Goal: Task Accomplishment & Management: Use online tool/utility

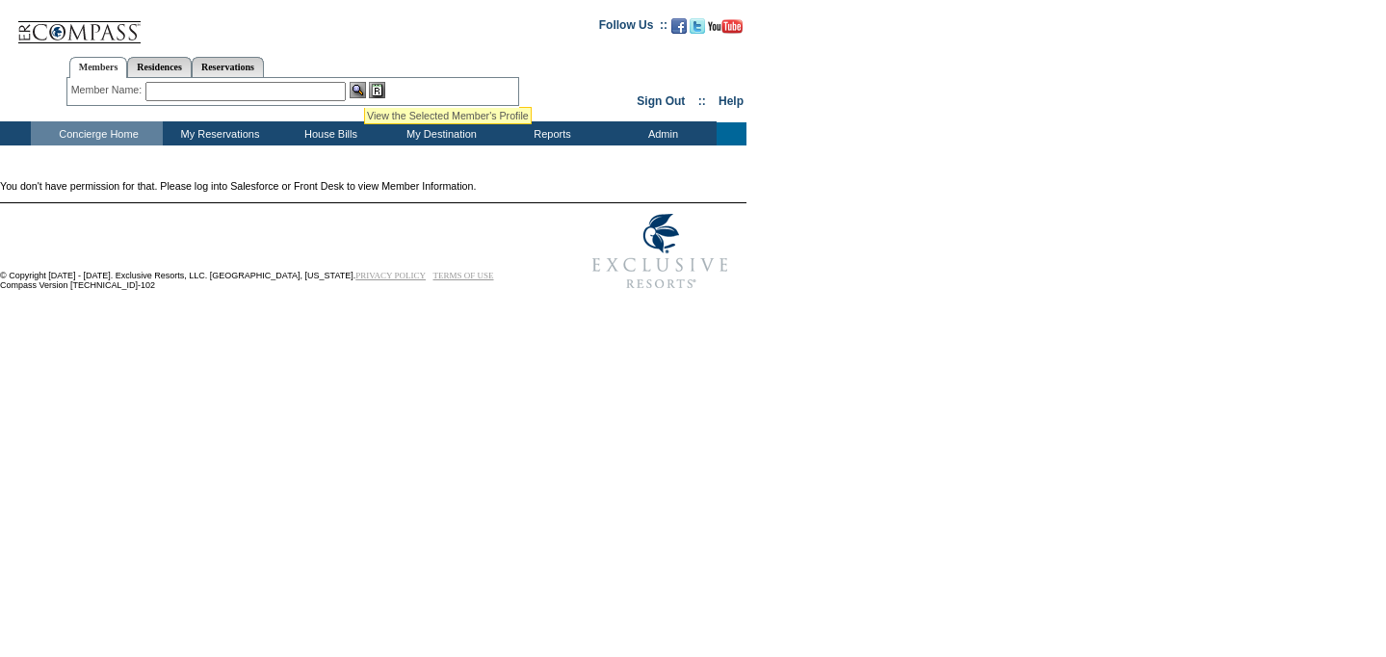
click at [363, 85] on img at bounding box center [358, 90] width 16 height 16
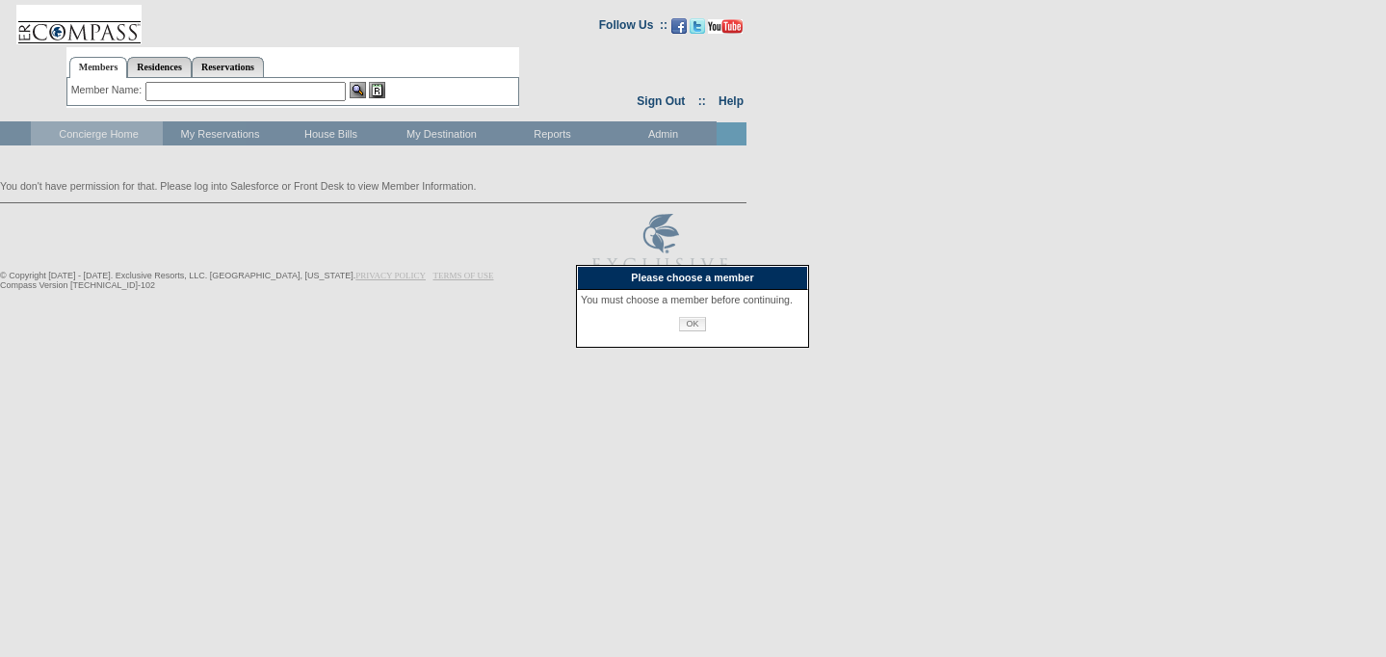
click at [697, 331] on input "OK" at bounding box center [692, 324] width 26 height 14
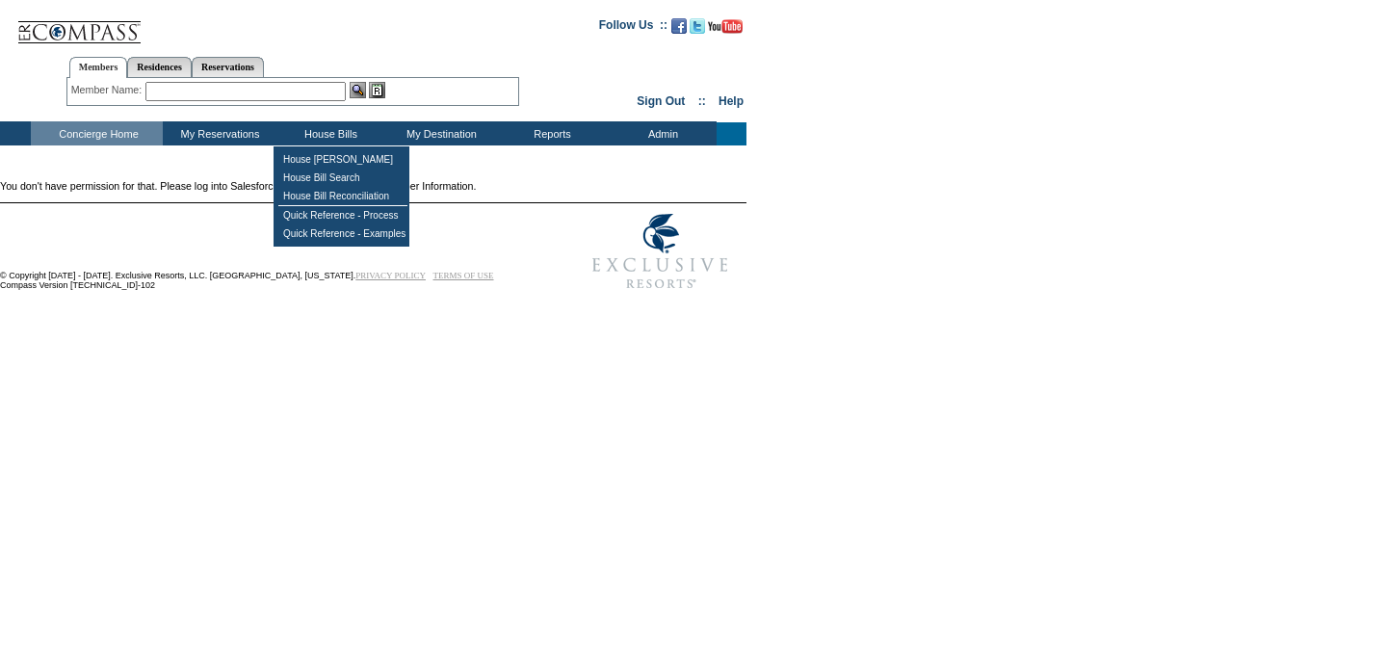
click at [241, 87] on input "text" at bounding box center [245, 91] width 200 height 19
type input "delano,"
click at [366, 88] on img at bounding box center [358, 90] width 16 height 16
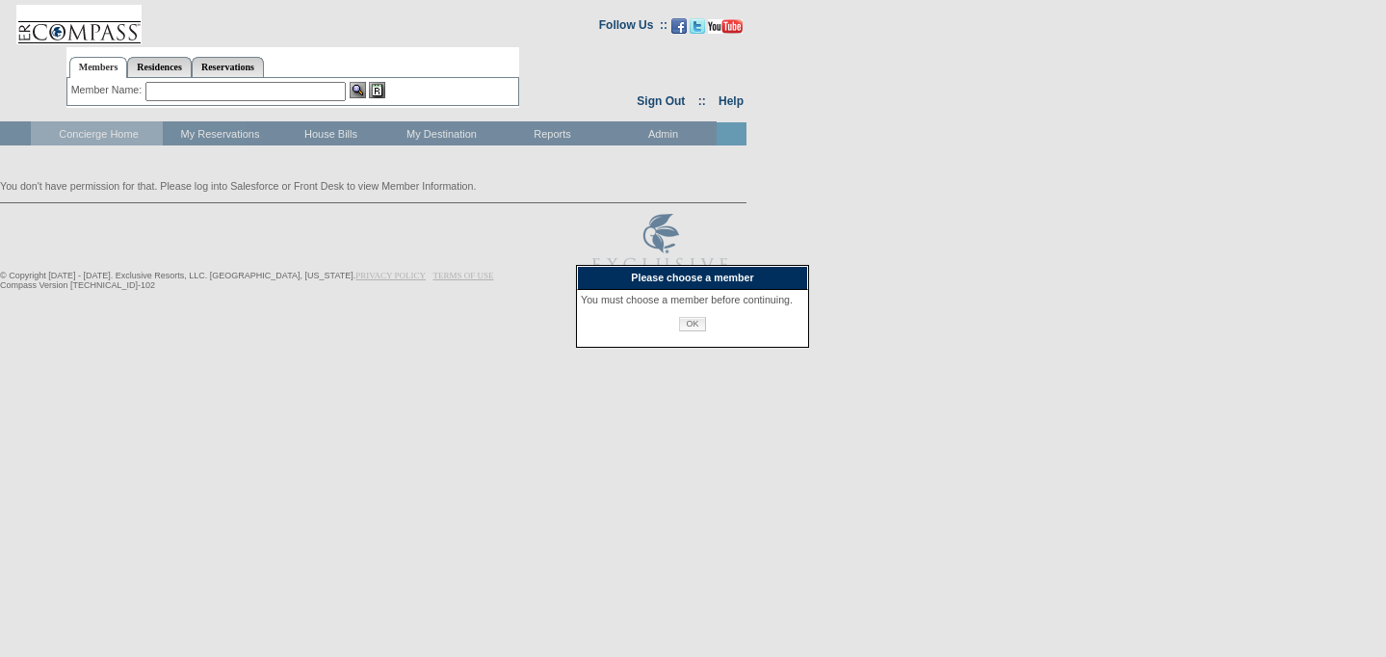
click at [700, 331] on input "OK" at bounding box center [692, 324] width 26 height 14
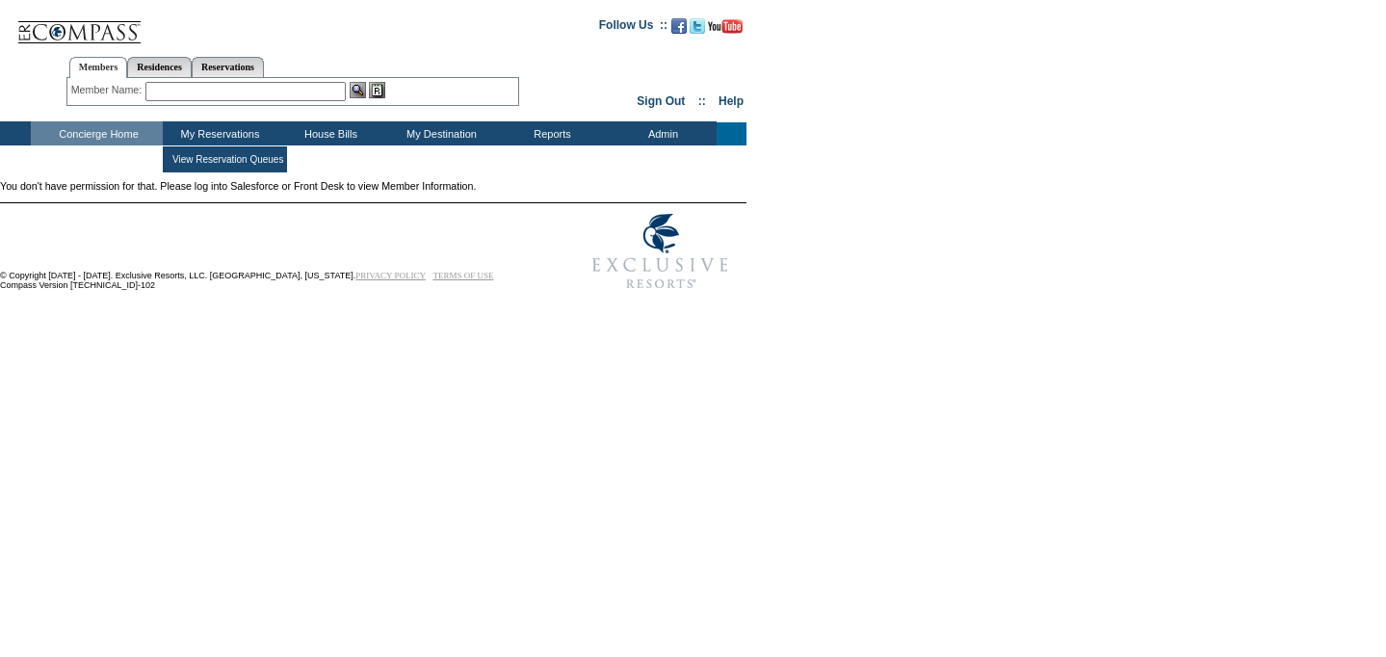
click at [199, 91] on input "text" at bounding box center [245, 91] width 200 height 19
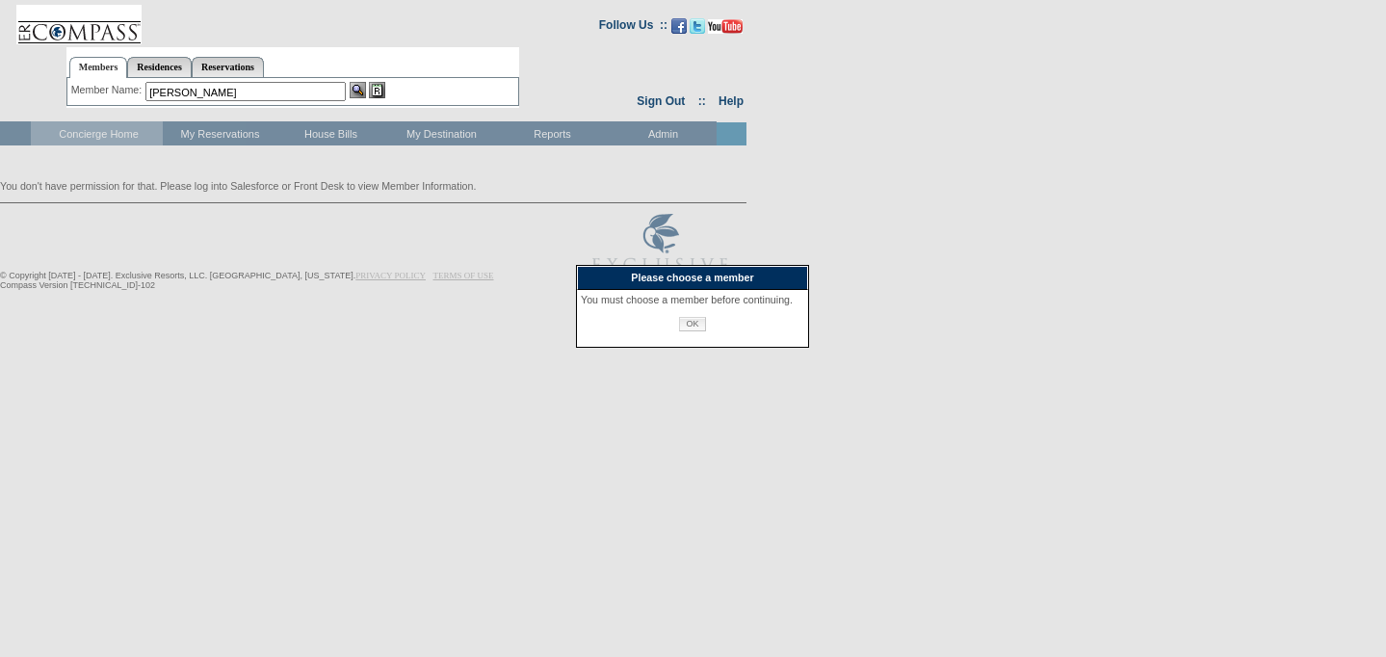
type input "delano,bryan"
click at [696, 331] on input "OK" at bounding box center [692, 324] width 26 height 14
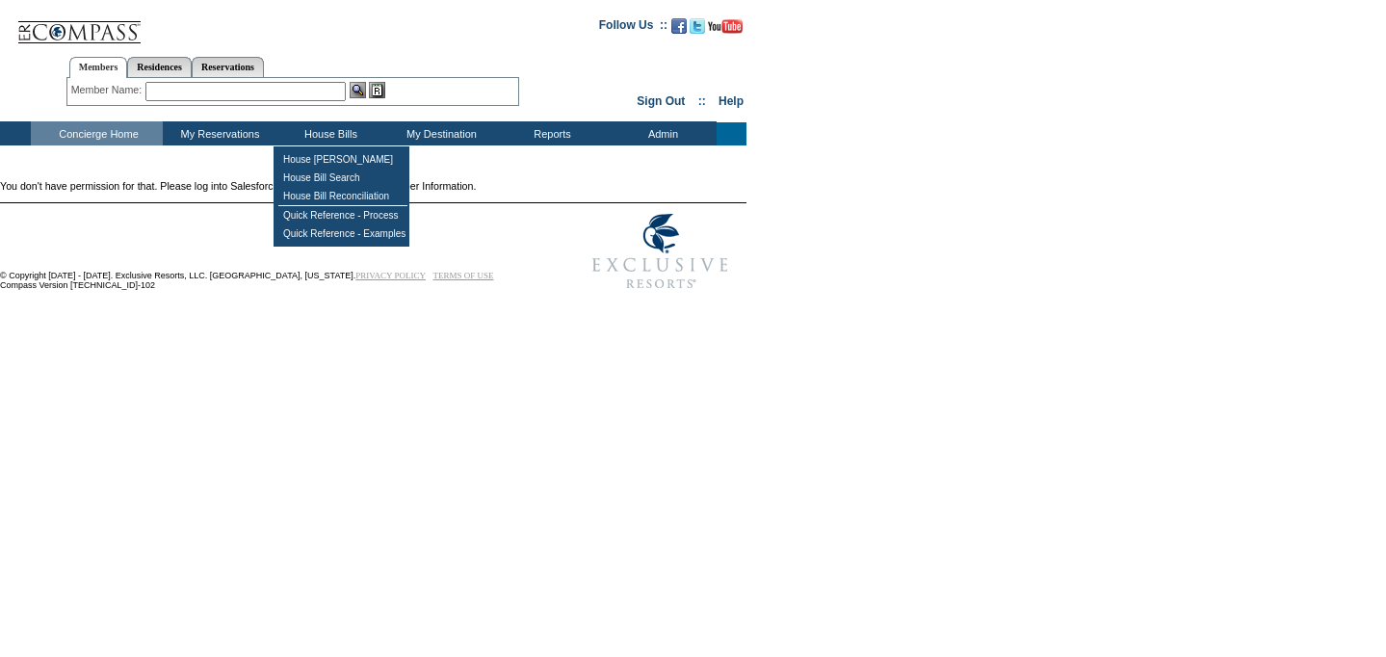
click at [270, 89] on input "text" at bounding box center [245, 91] width 200 height 19
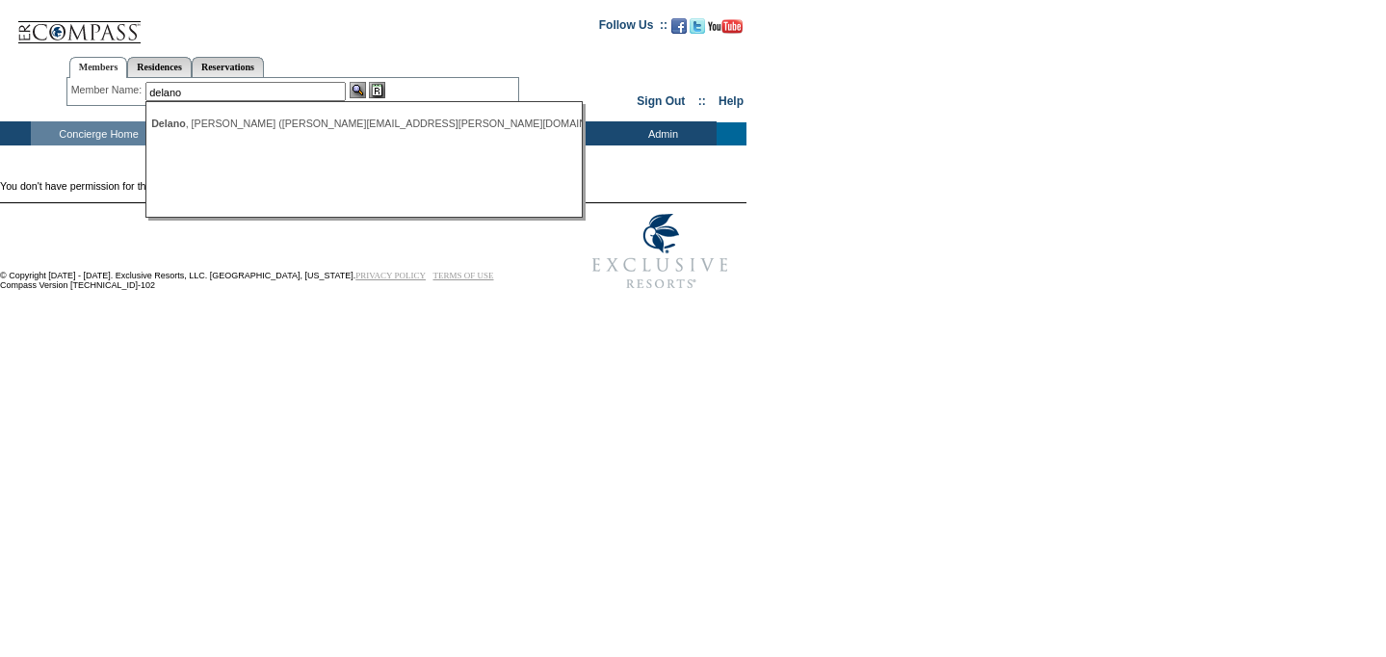
type input "delano"
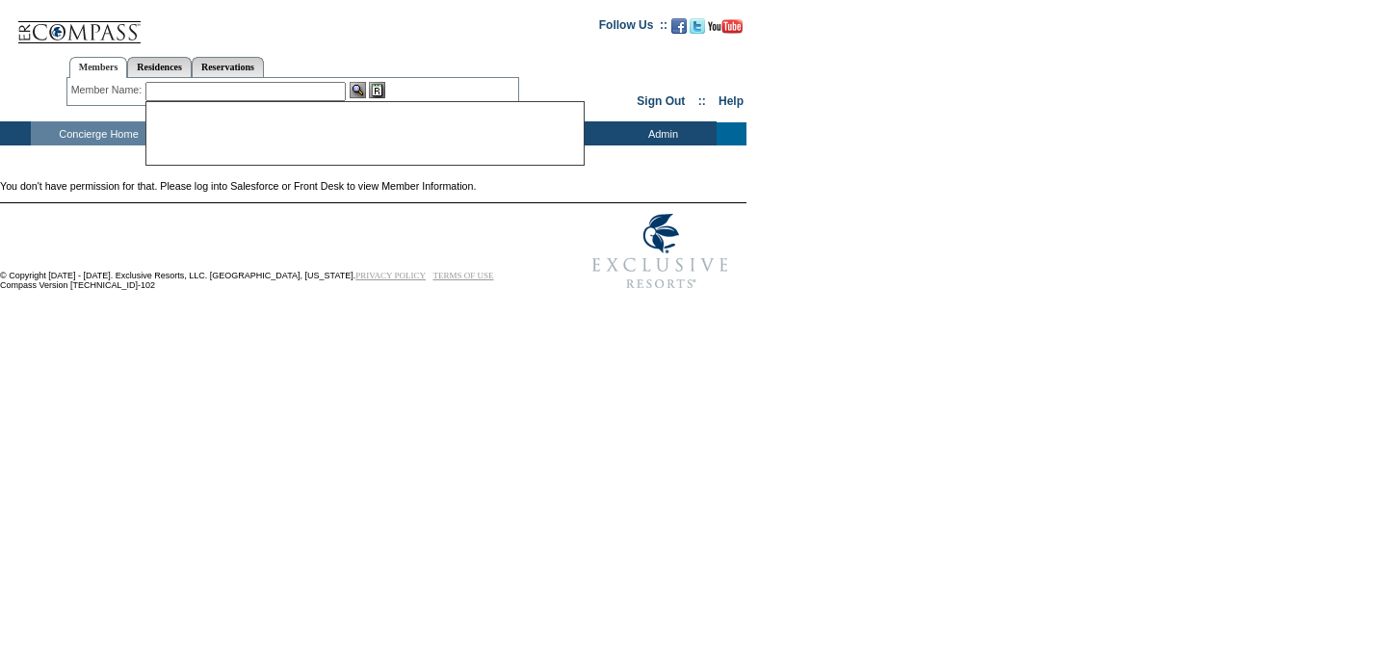
click at [362, 87] on img at bounding box center [358, 90] width 16 height 16
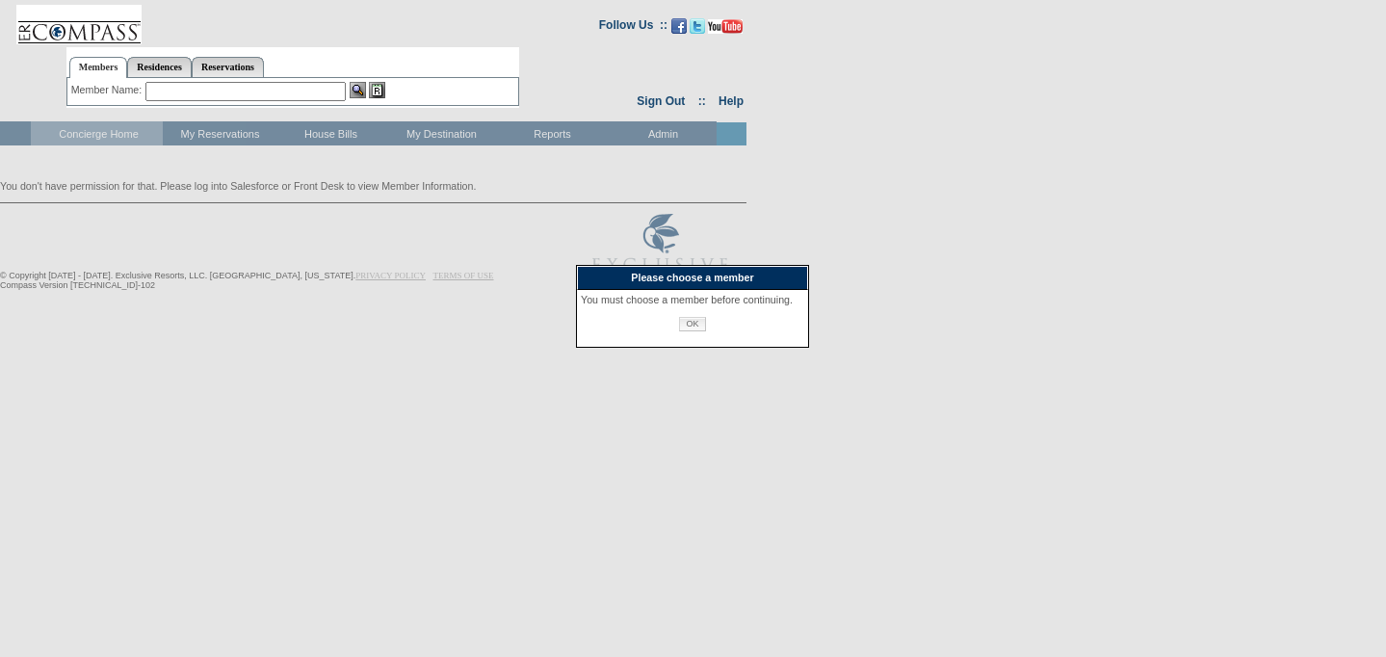
click at [698, 331] on input "OK" at bounding box center [692, 324] width 26 height 14
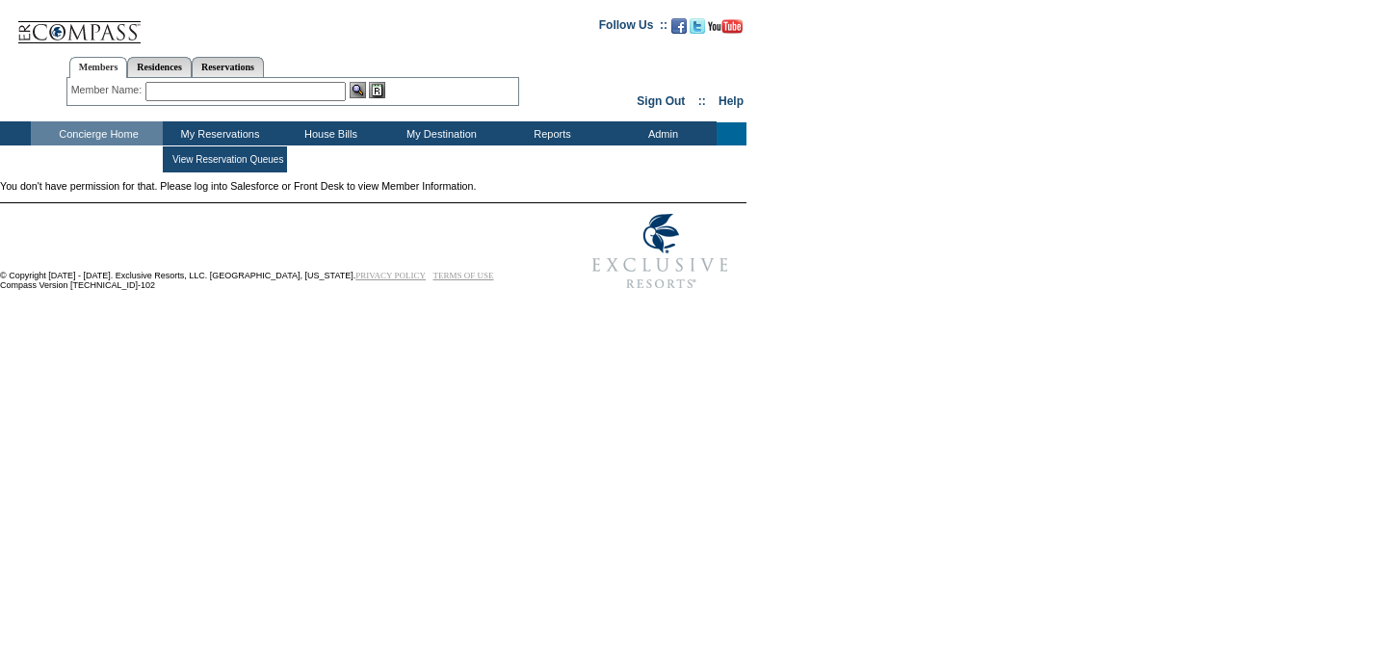
click at [218, 93] on input "text" at bounding box center [245, 91] width 200 height 19
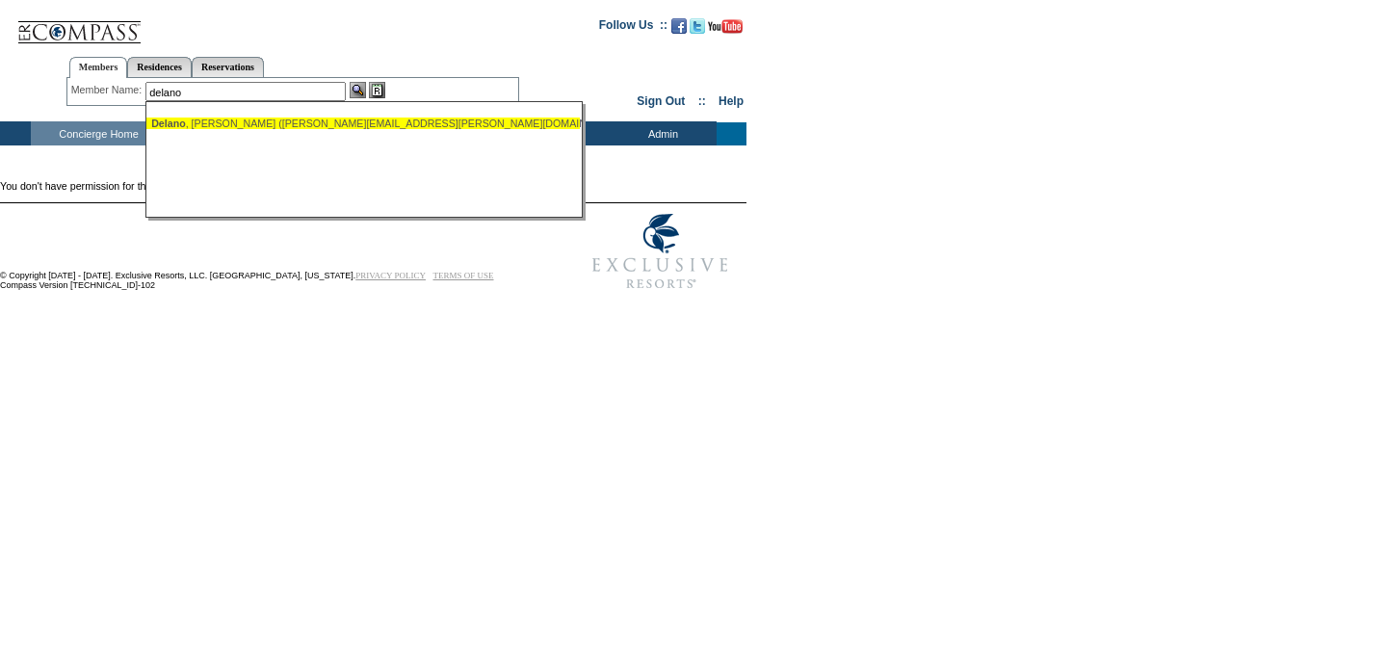
click at [345, 123] on div "Delano , Bryan (bryan.delano@gmail.com)" at bounding box center [363, 123] width 424 height 12
type input "Delano, Bryan (bryan.delano@gmail.com)"
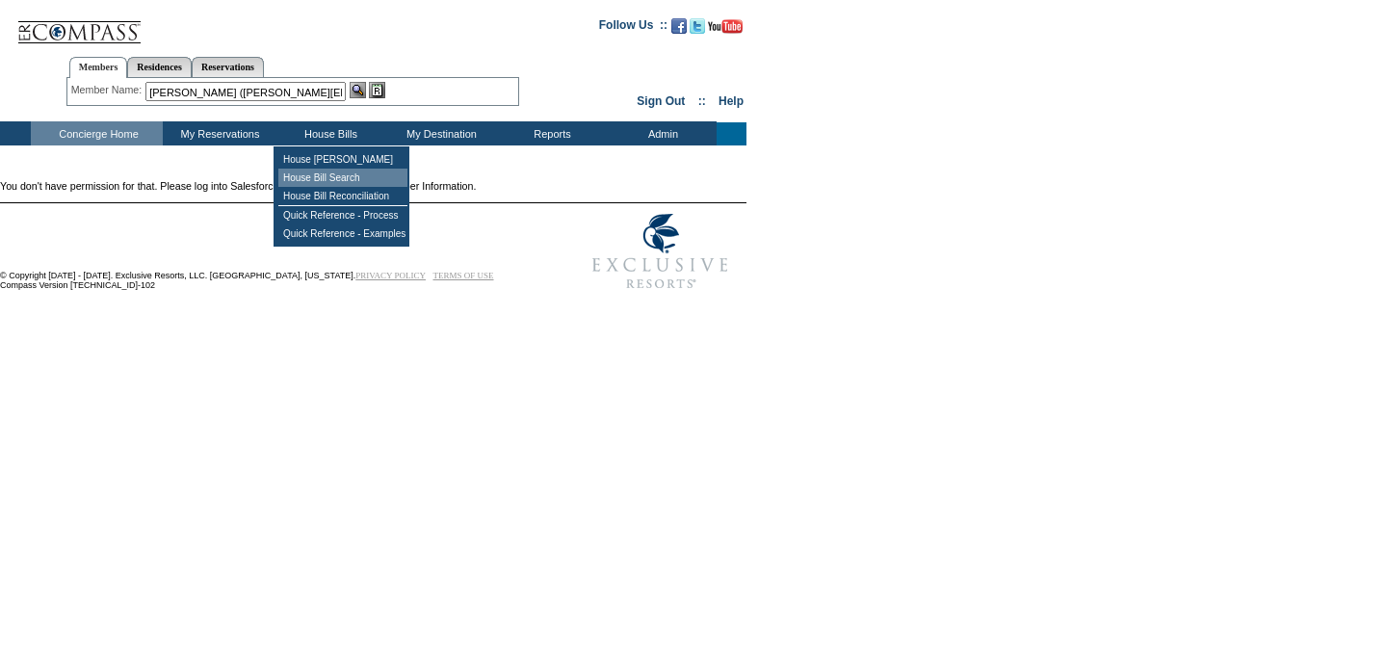
click at [326, 175] on td "House Bill Search" at bounding box center [342, 178] width 129 height 18
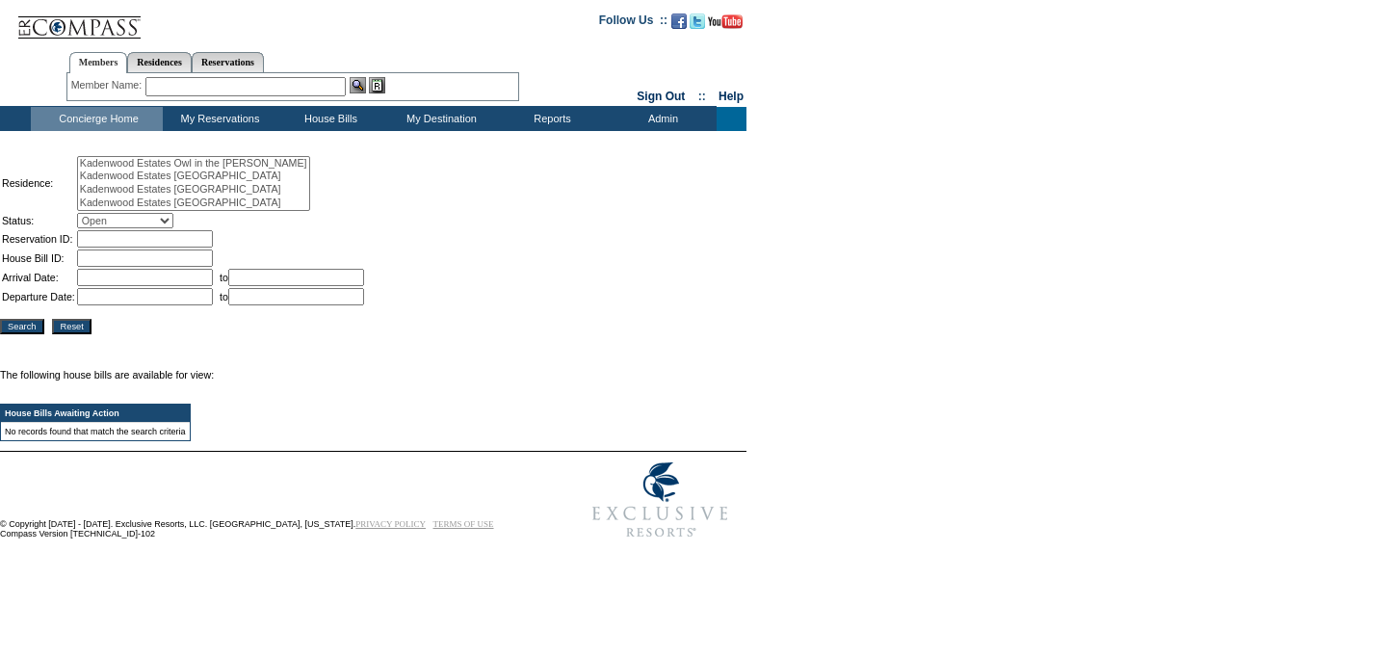
select select
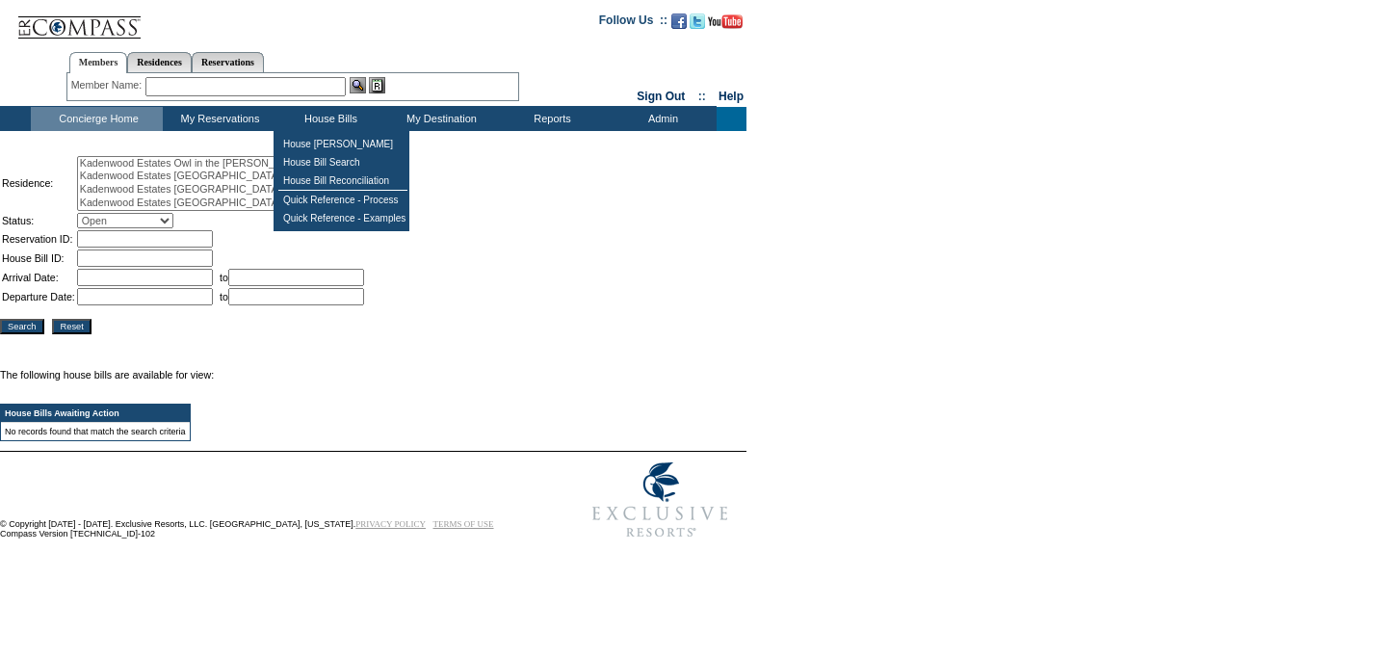
click at [342, 116] on td "House Bills" at bounding box center [328, 119] width 111 height 24
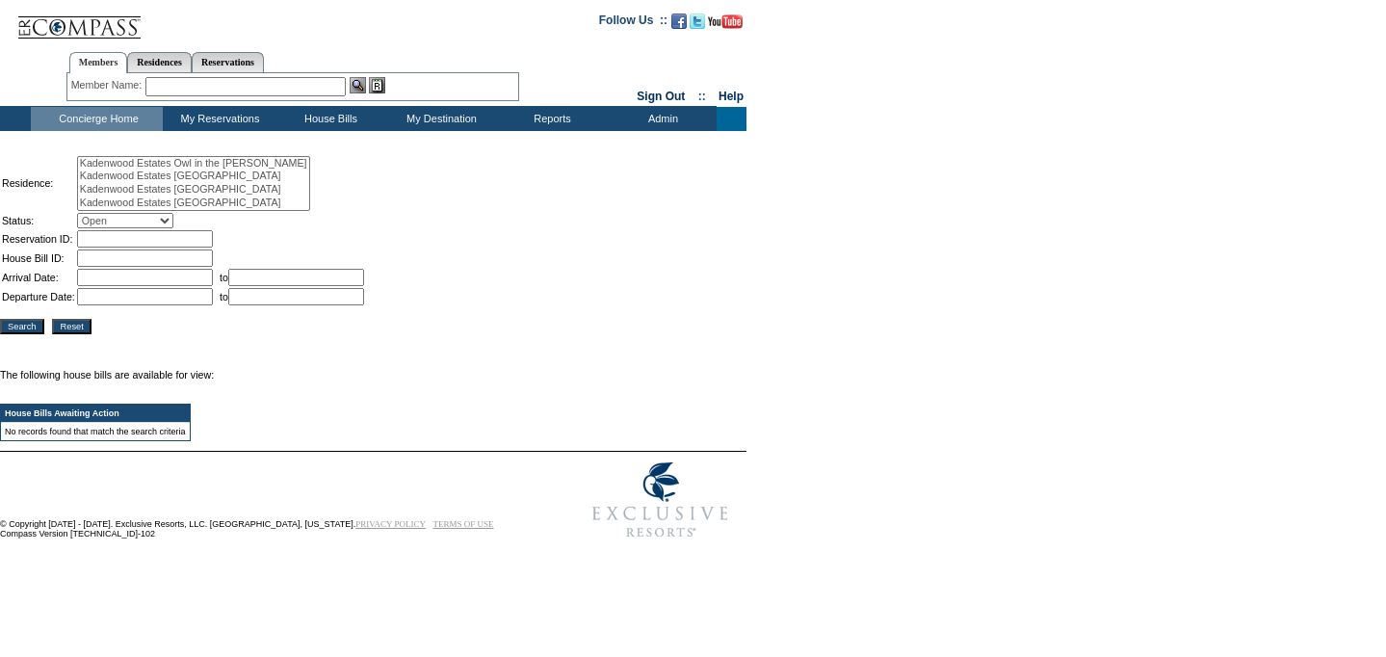
click at [85, 114] on td "Concierge Home" at bounding box center [97, 119] width 132 height 24
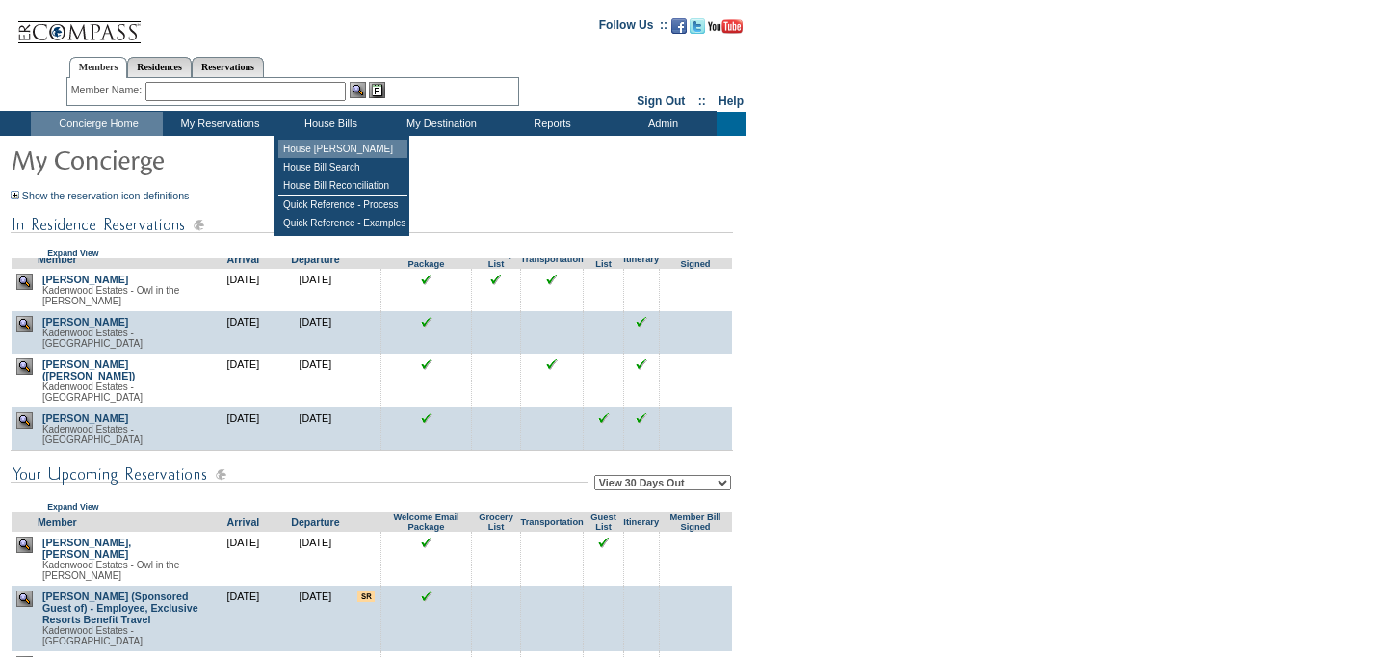
click at [346, 151] on td "House [PERSON_NAME]" at bounding box center [342, 149] width 129 height 18
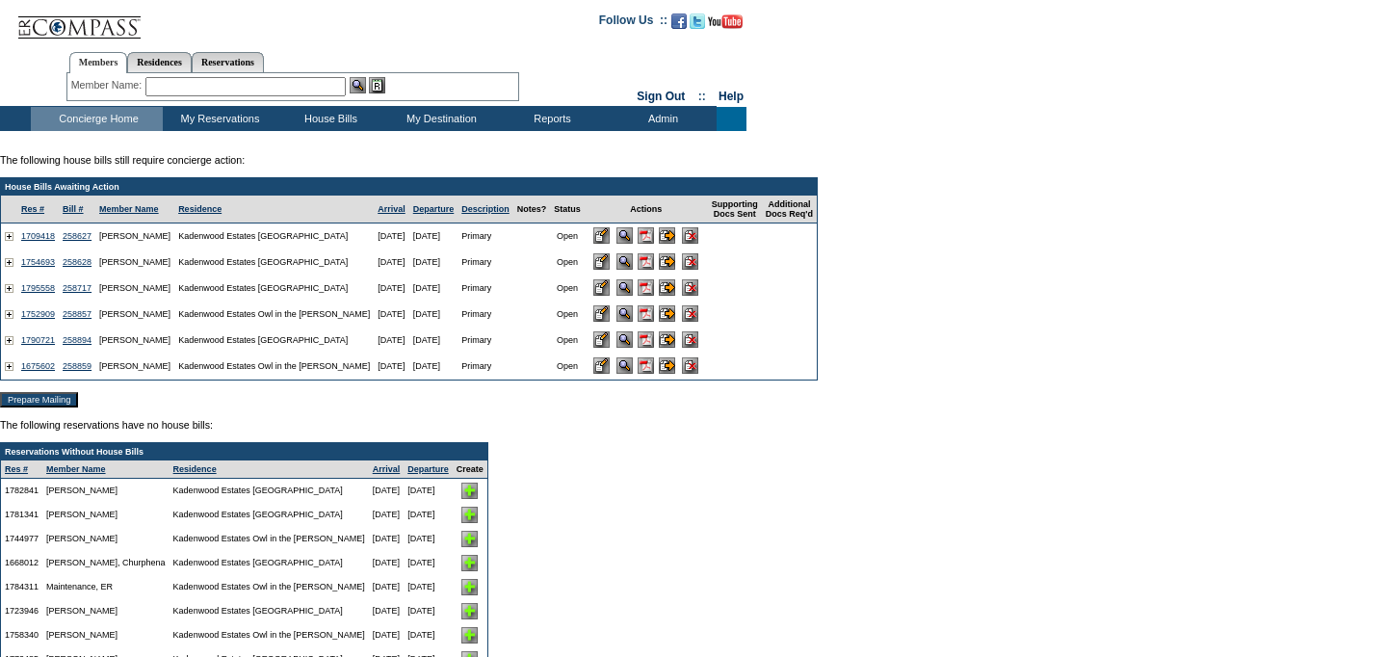
click at [609, 345] on input "image" at bounding box center [601, 339] width 16 height 16
